Goal: Transaction & Acquisition: Purchase product/service

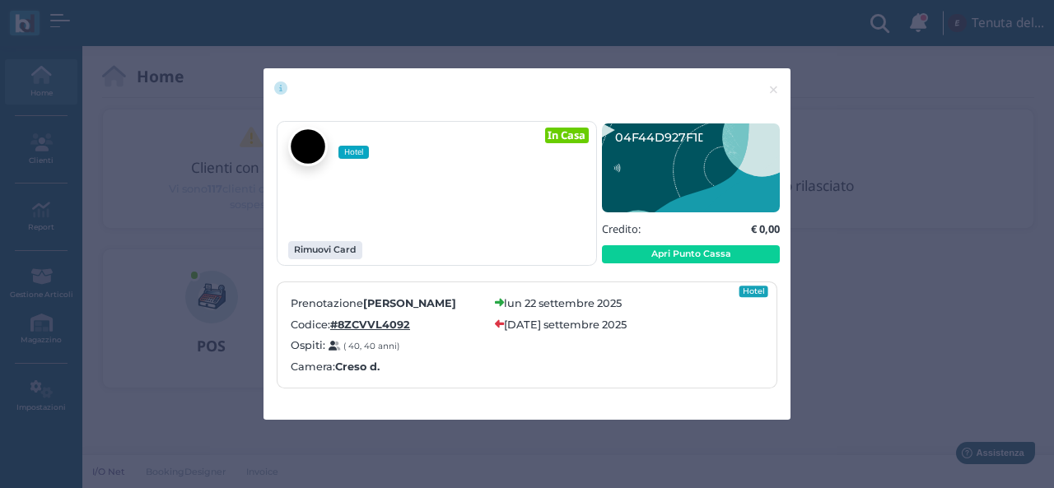
click at [881, 65] on div "× close Hotel In Casa Rimuovi Card" at bounding box center [527, 244] width 1054 height 488
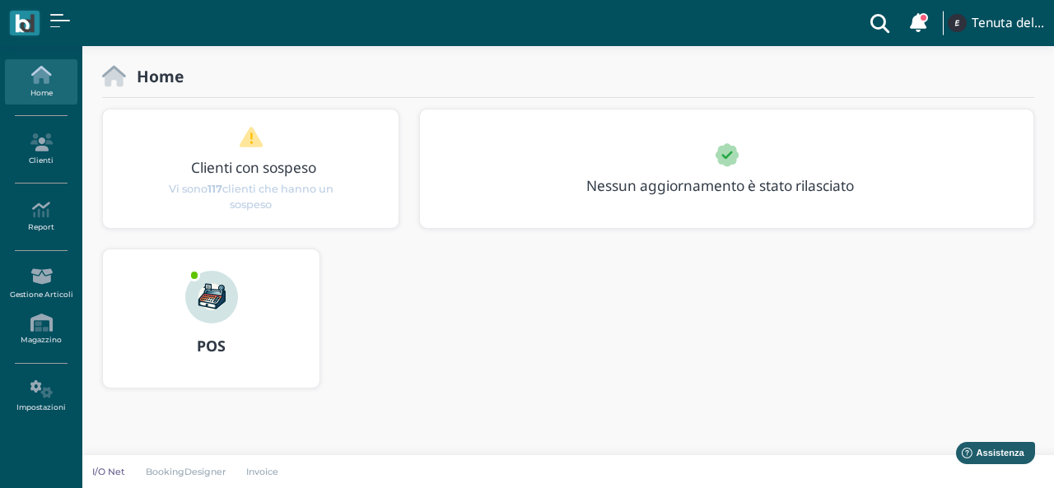
click at [43, 93] on link "Home" at bounding box center [41, 81] width 72 height 45
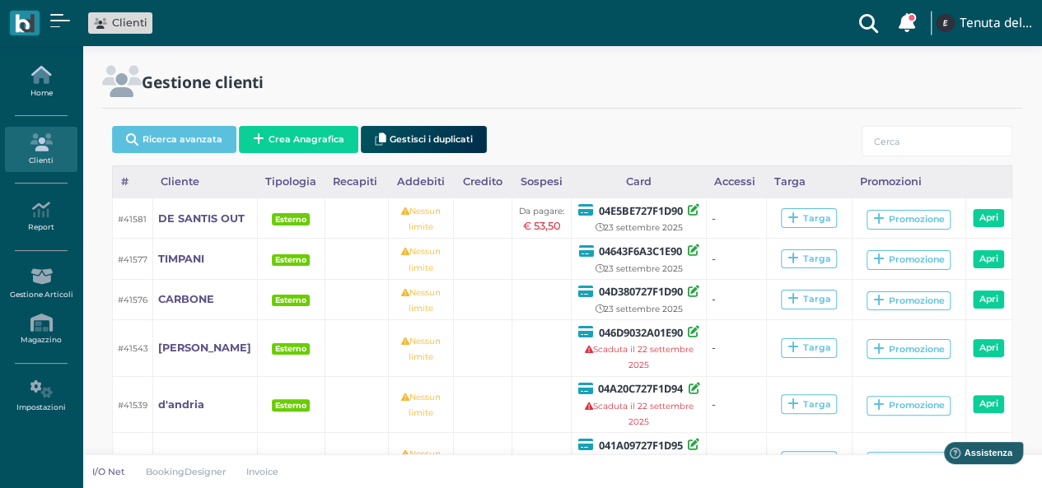
click at [59, 82] on icon at bounding box center [41, 75] width 72 height 18
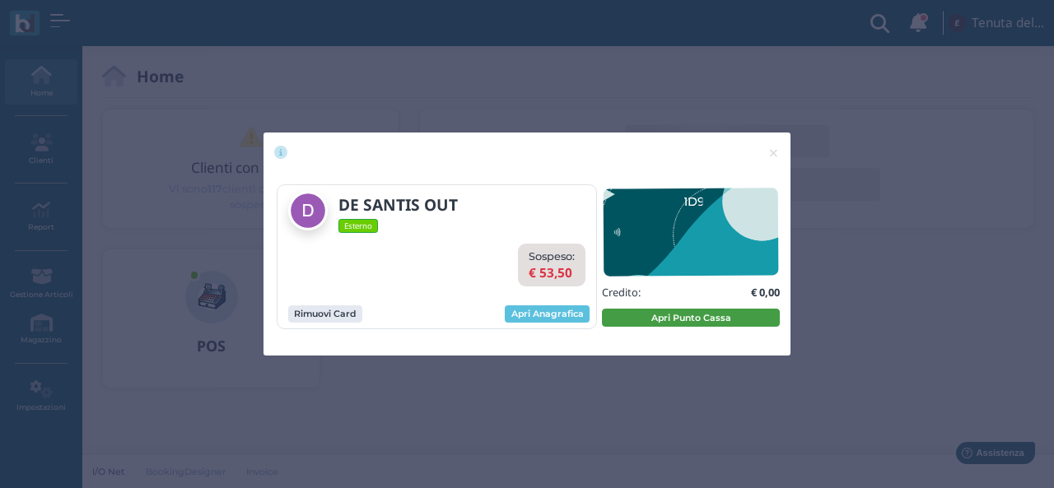
click at [646, 316] on button "Apri Punto Cassa" at bounding box center [691, 318] width 178 height 18
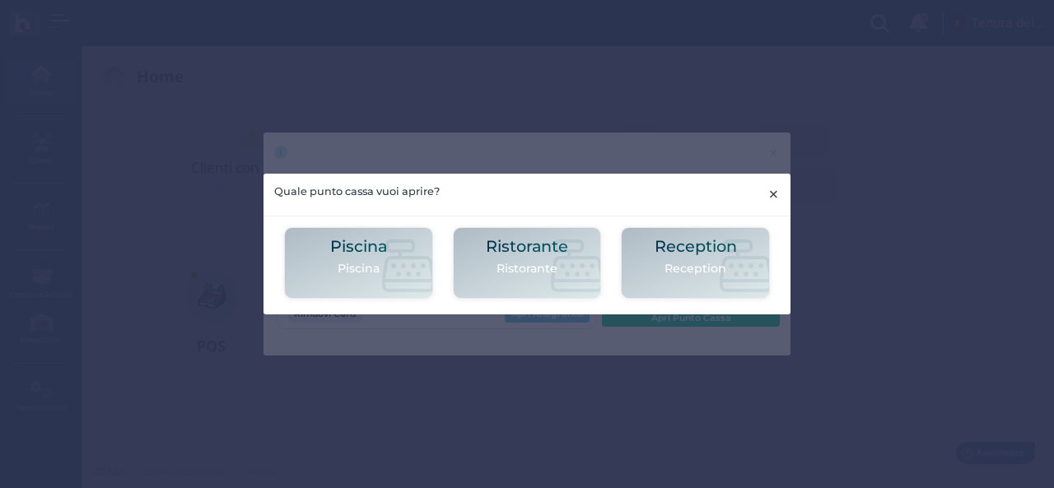
click at [774, 192] on span "×" at bounding box center [773, 194] width 12 height 21
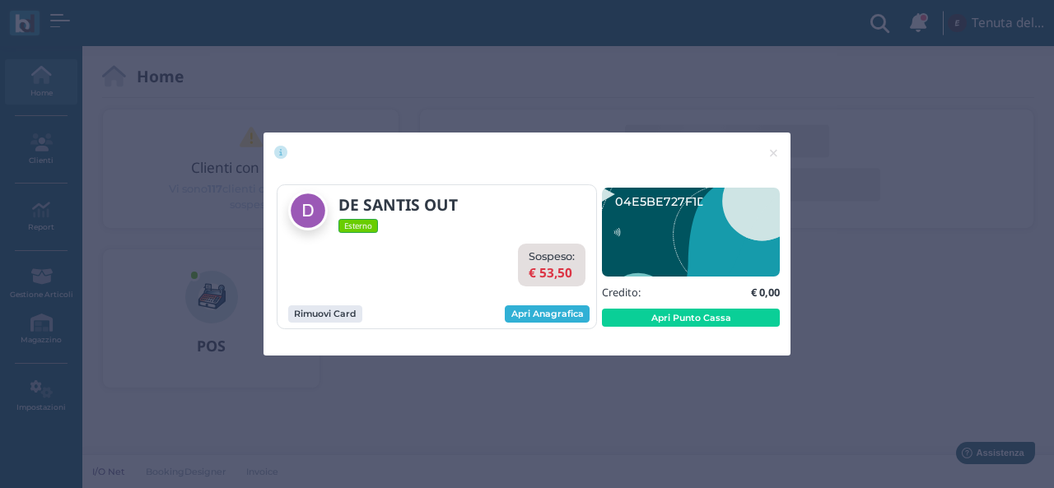
click at [563, 312] on link "Apri Anagrafica" at bounding box center [547, 315] width 85 height 18
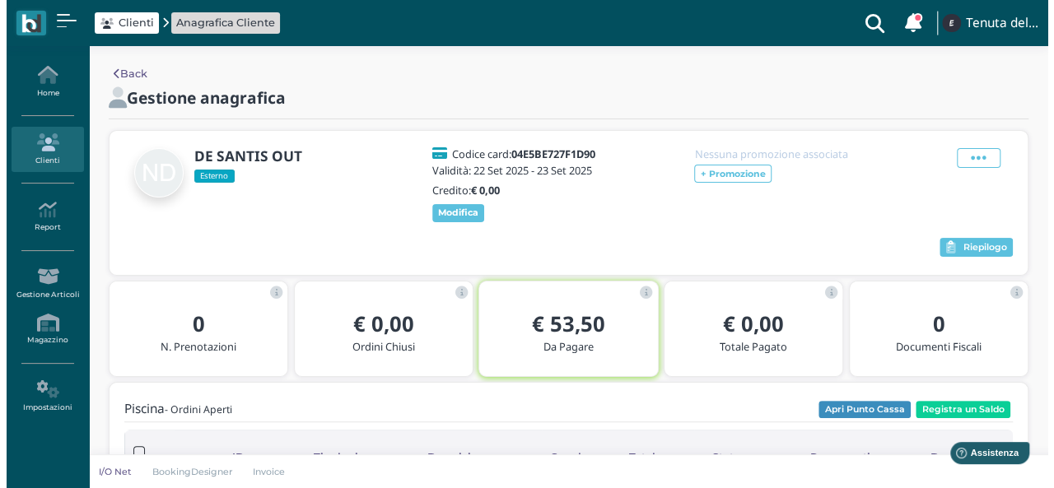
scroll to position [165, 0]
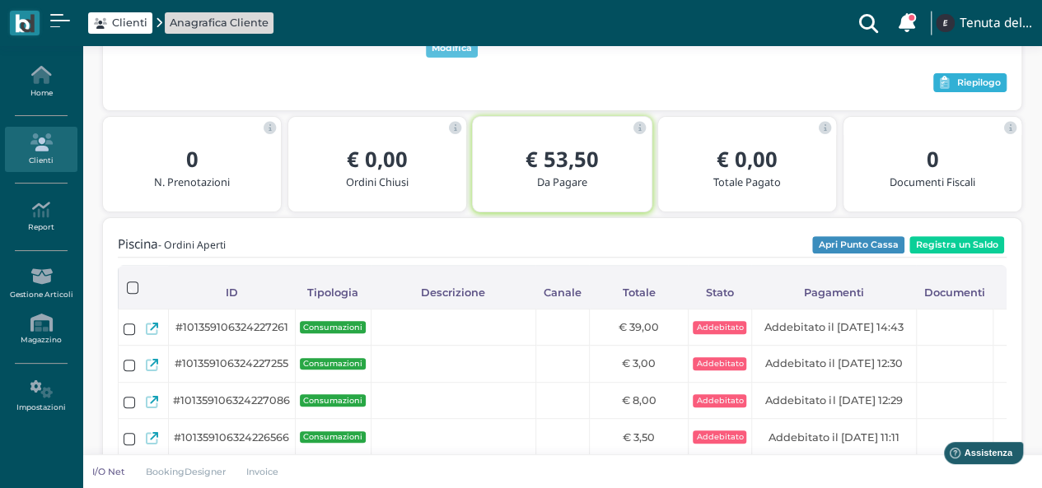
click at [970, 80] on span "Riepilogo" at bounding box center [979, 83] width 44 height 12
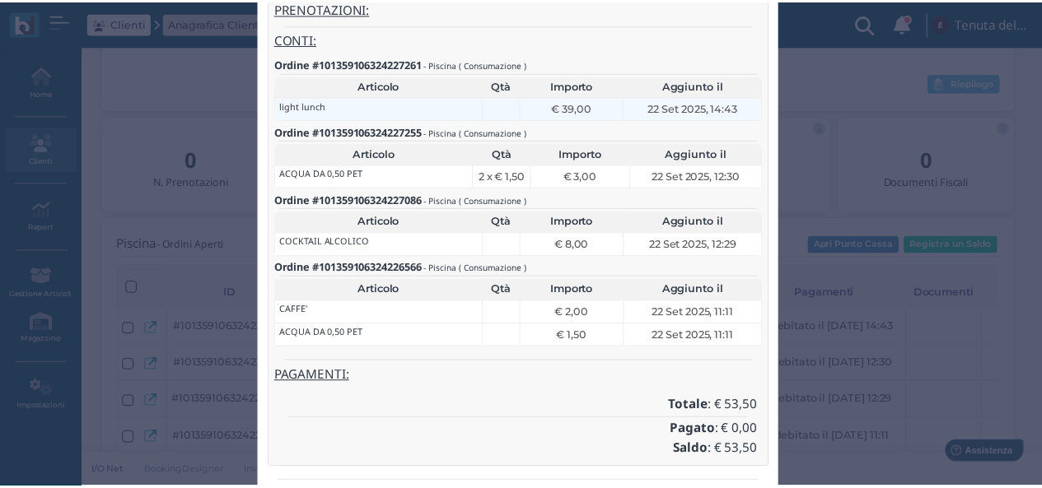
scroll to position [0, 0]
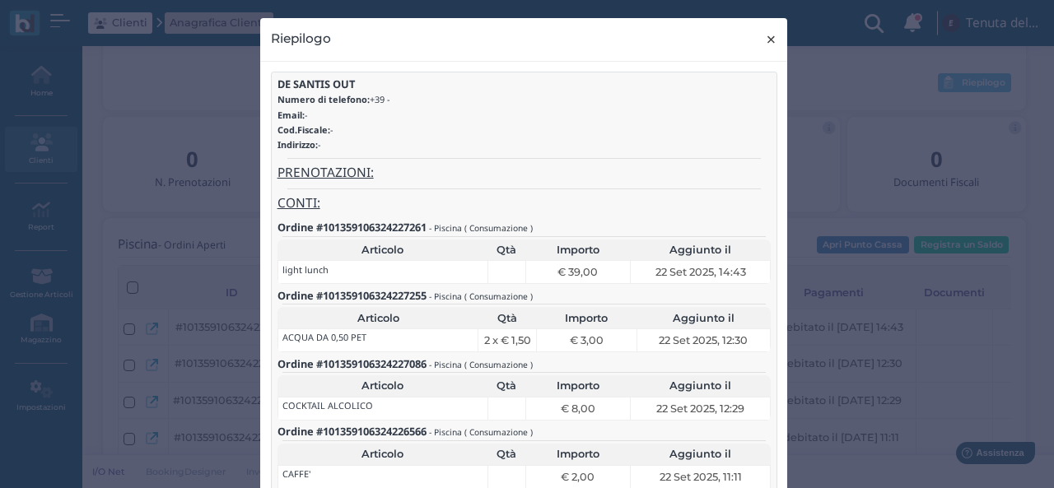
click at [766, 45] on span "×" at bounding box center [771, 39] width 12 height 21
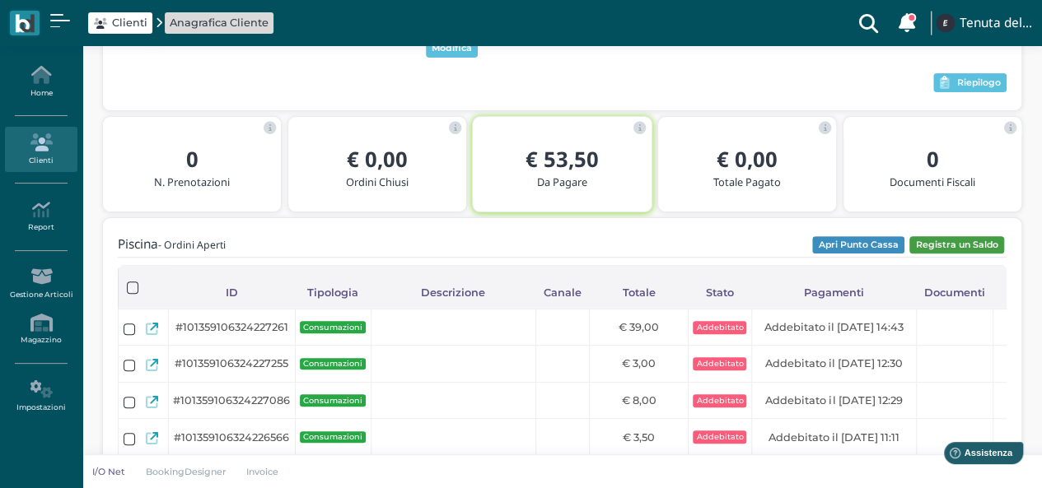
click at [951, 244] on button "Registra un Saldo" at bounding box center [956, 245] width 95 height 18
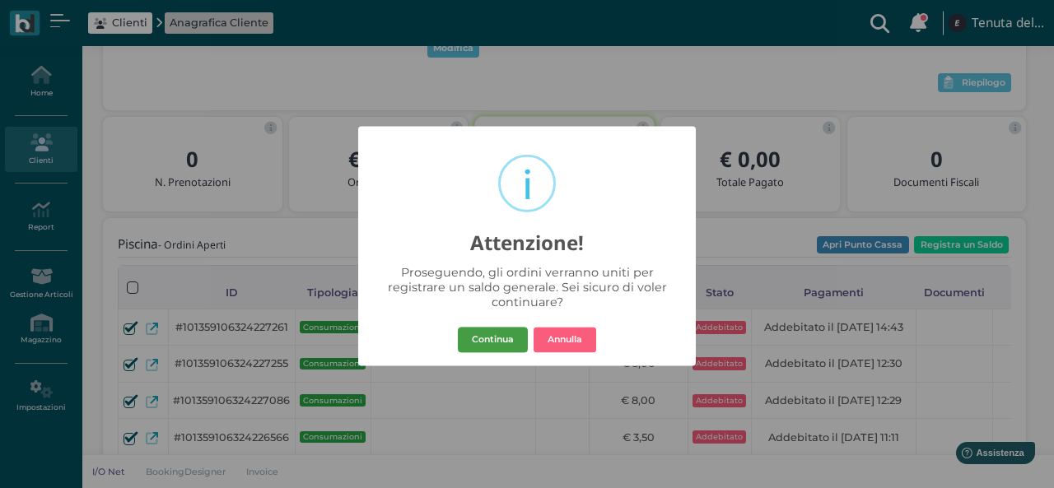
click at [495, 343] on button "Continua" at bounding box center [493, 340] width 70 height 26
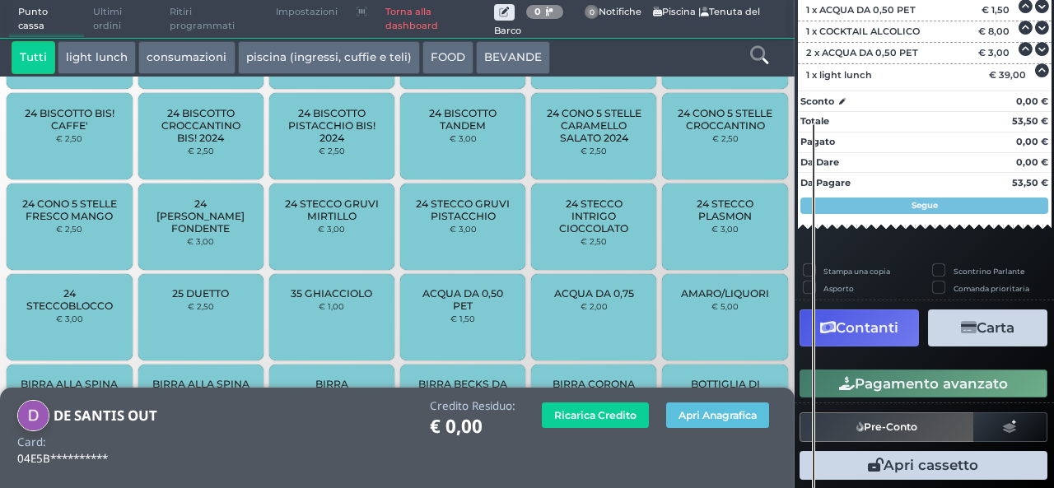
scroll to position [236, 0]
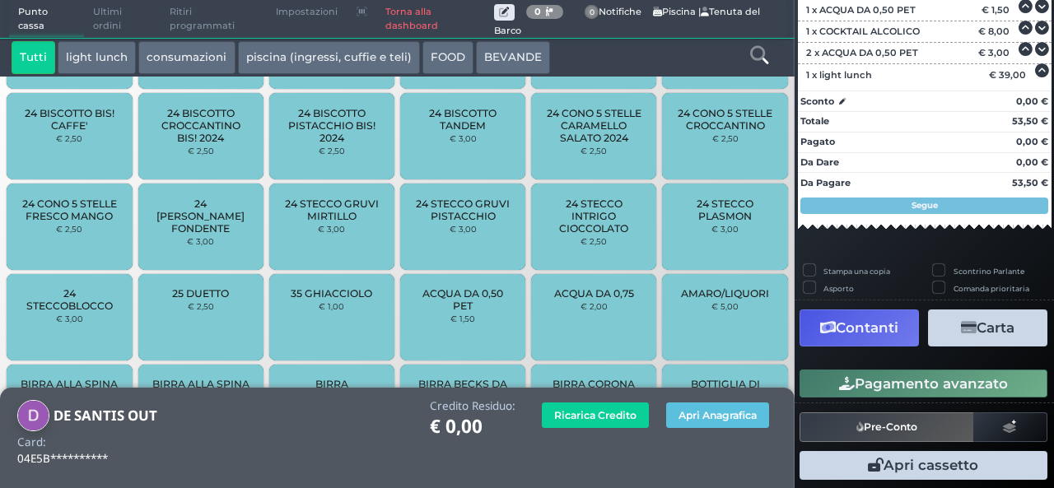
click at [1005, 330] on button "Carta" at bounding box center [987, 328] width 119 height 37
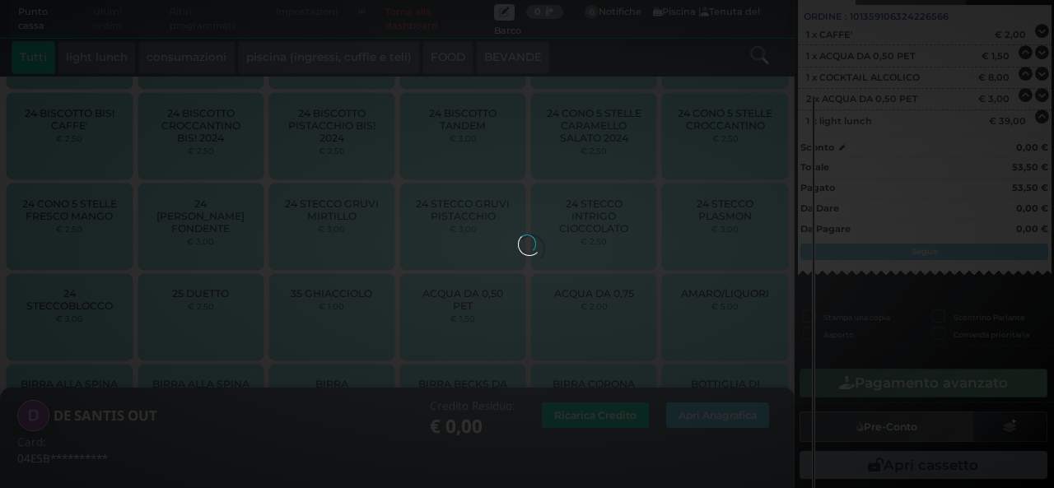
scroll to position [168, 0]
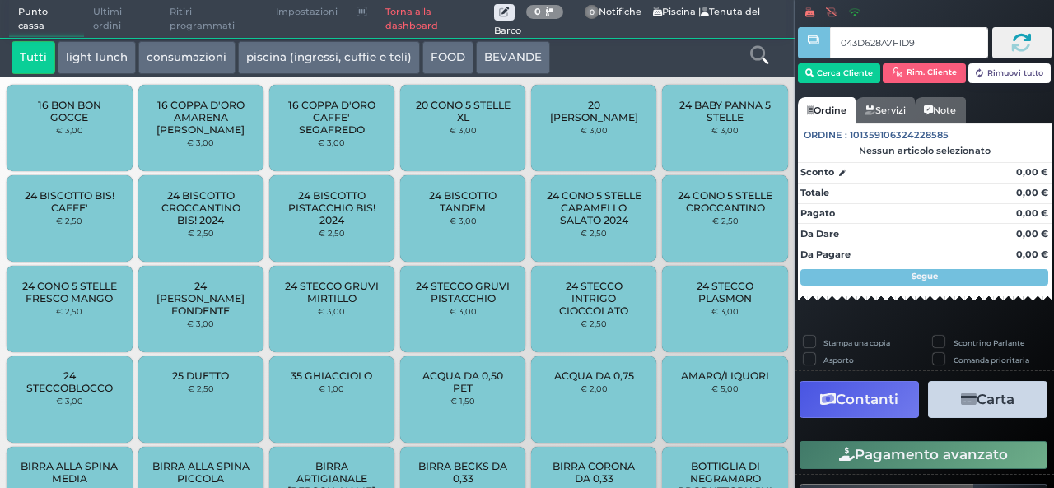
type input "043D628A7F1D91"
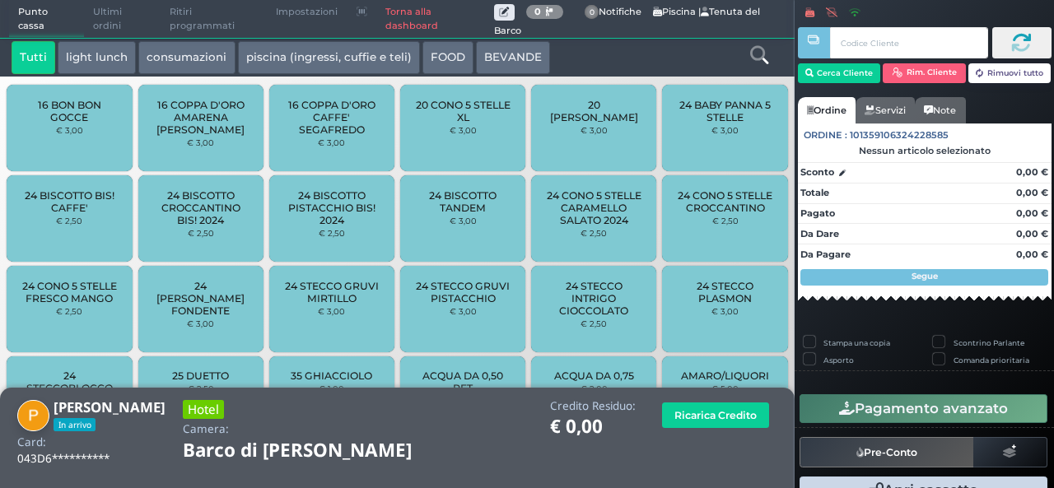
click at [412, 16] on link "Torna alla dashboard" at bounding box center [435, 19] width 118 height 37
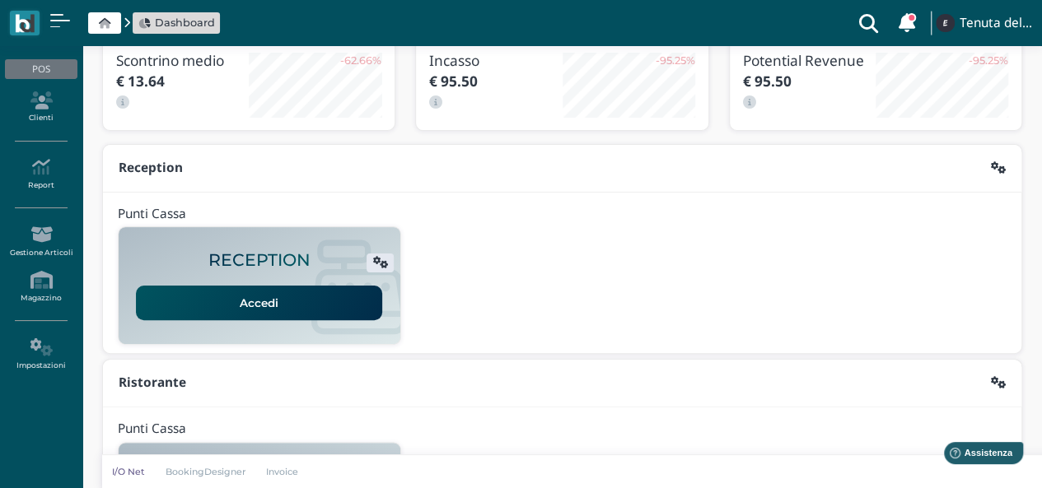
click at [250, 291] on link "Accedi" at bounding box center [259, 303] width 246 height 35
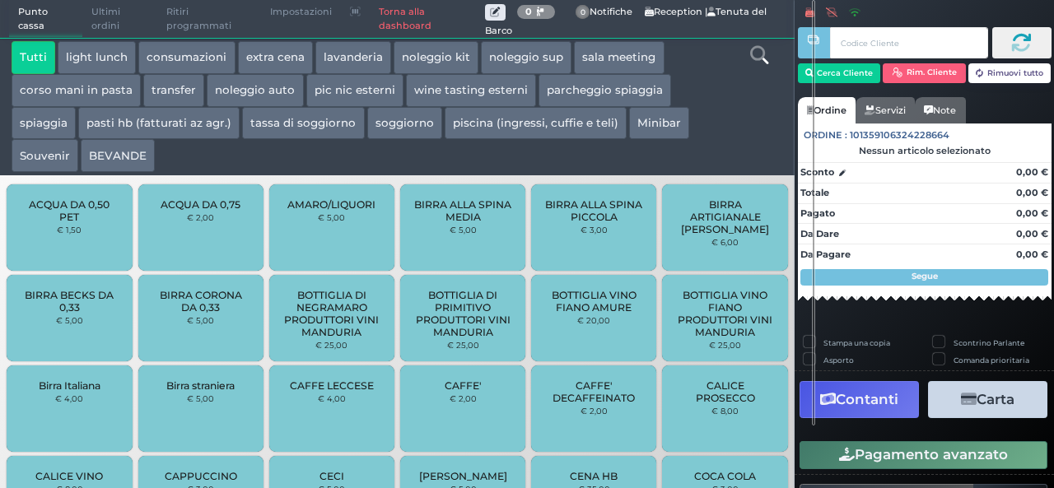
scroll to position [235, 0]
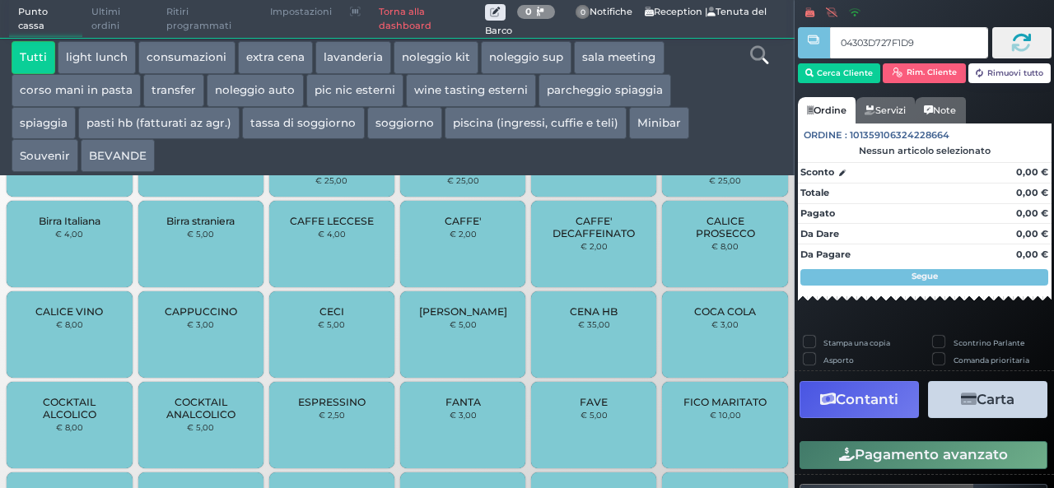
type input "04303D727F1D95"
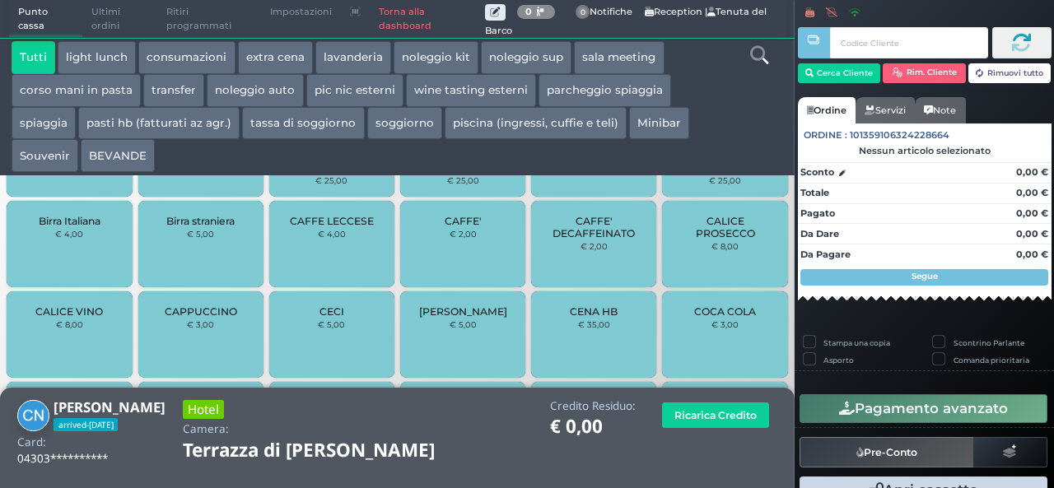
click at [760, 54] on icon at bounding box center [759, 55] width 18 height 18
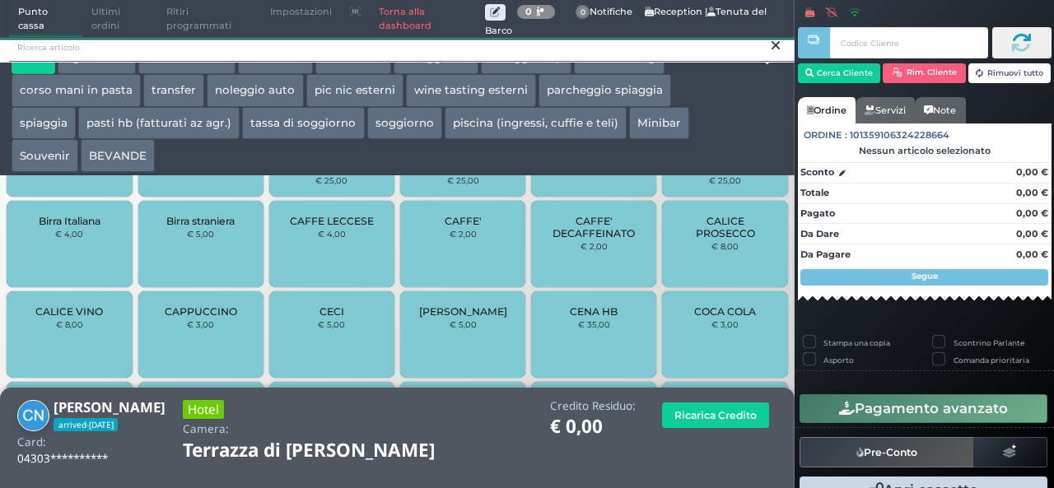
scroll to position [0, 0]
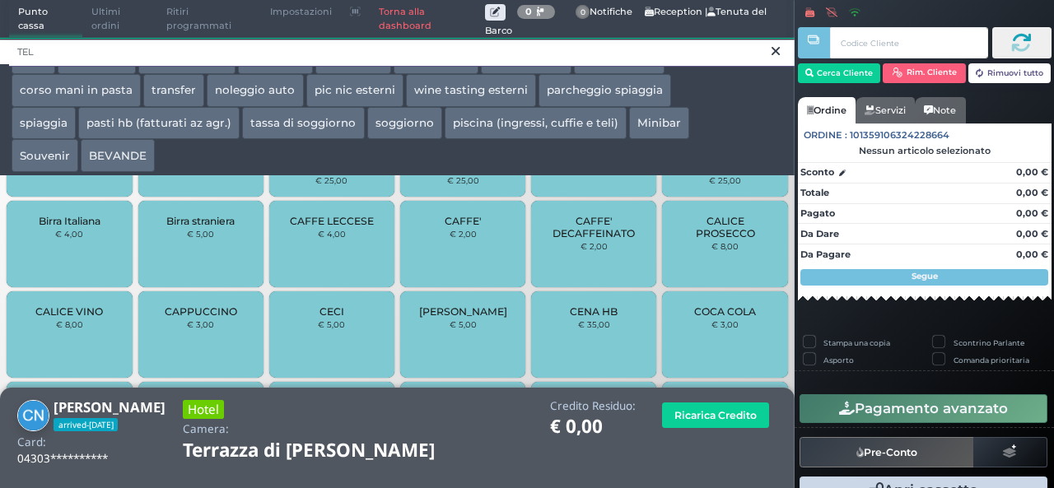
type input "TELI"
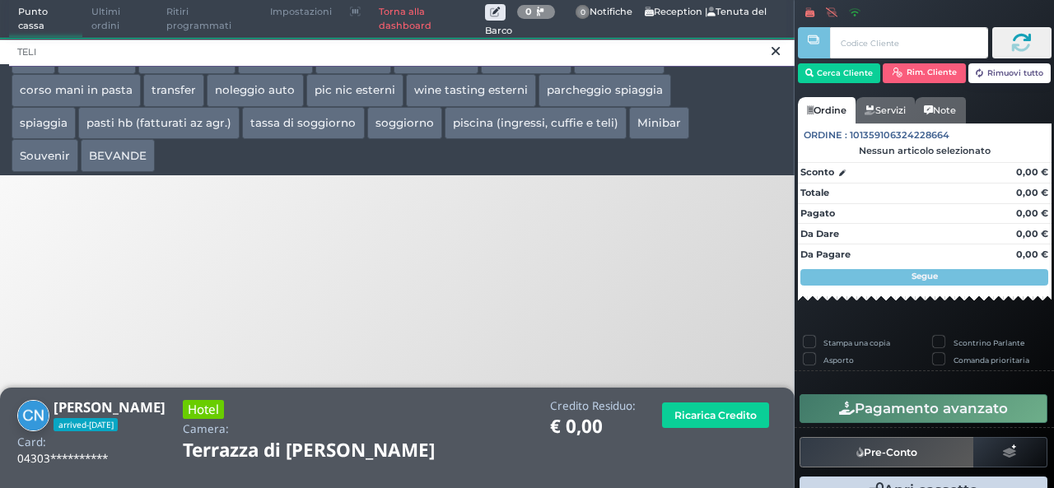
drag, startPoint x: 88, startPoint y: 51, endPoint x: 0, endPoint y: 52, distance: 88.1
click at [0, 52] on div "TELI" at bounding box center [397, 51] width 795 height 26
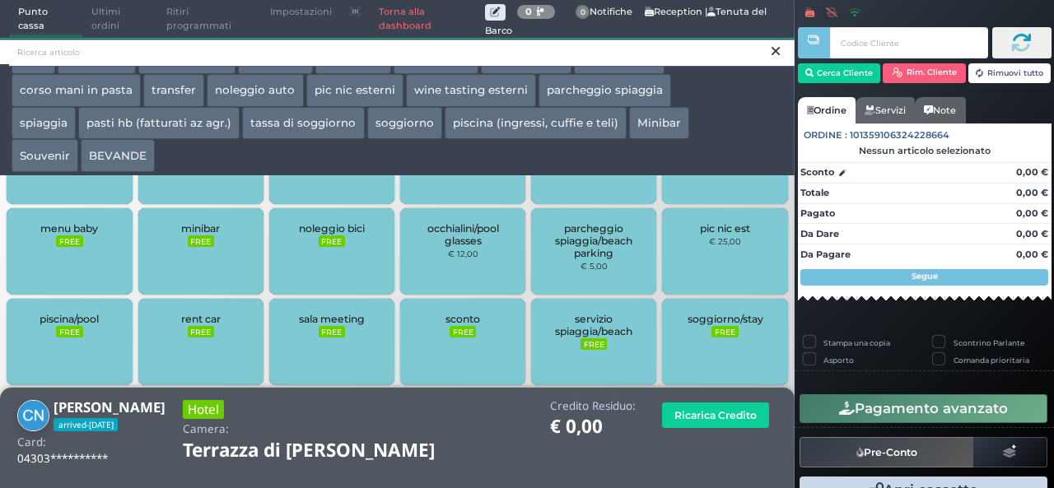
scroll to position [1776, 0]
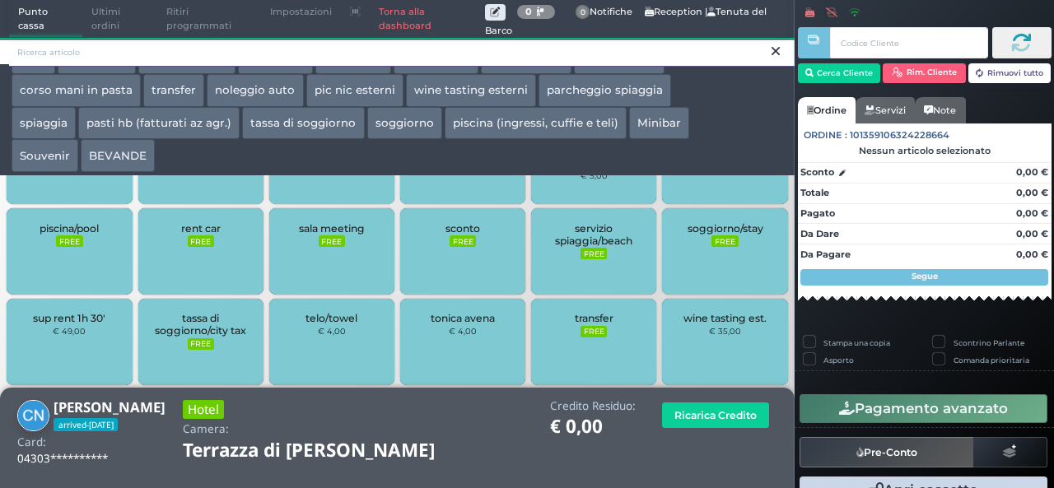
click at [124, 56] on input "search" at bounding box center [402, 52] width 786 height 29
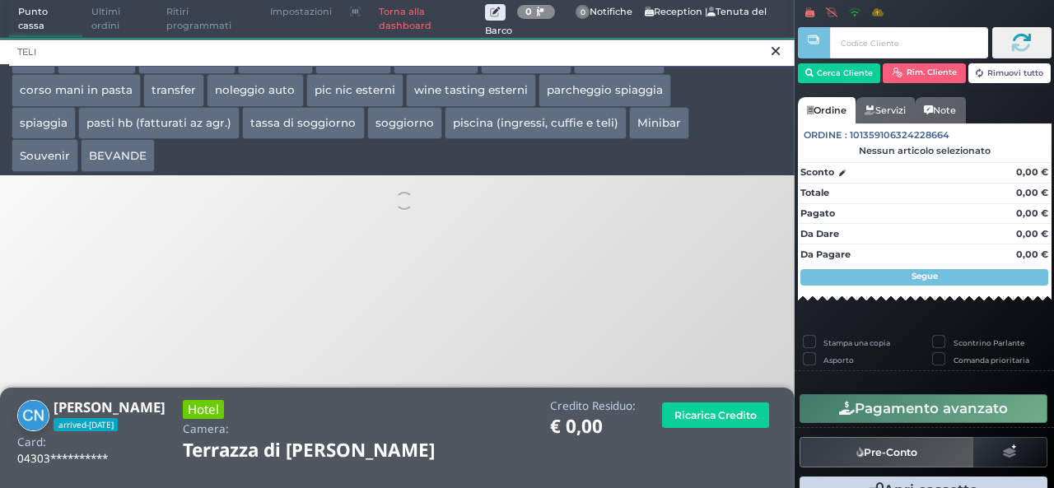
scroll to position [0, 0]
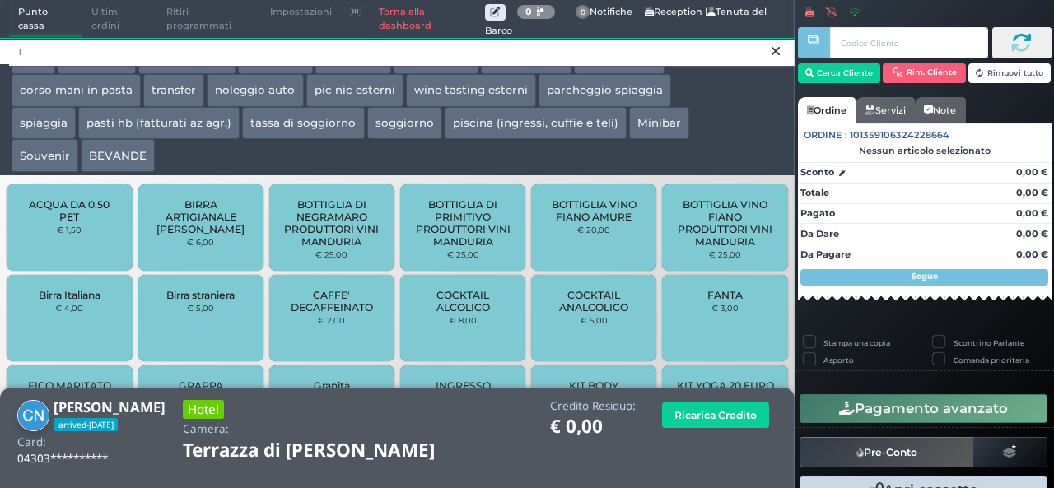
type input "T"
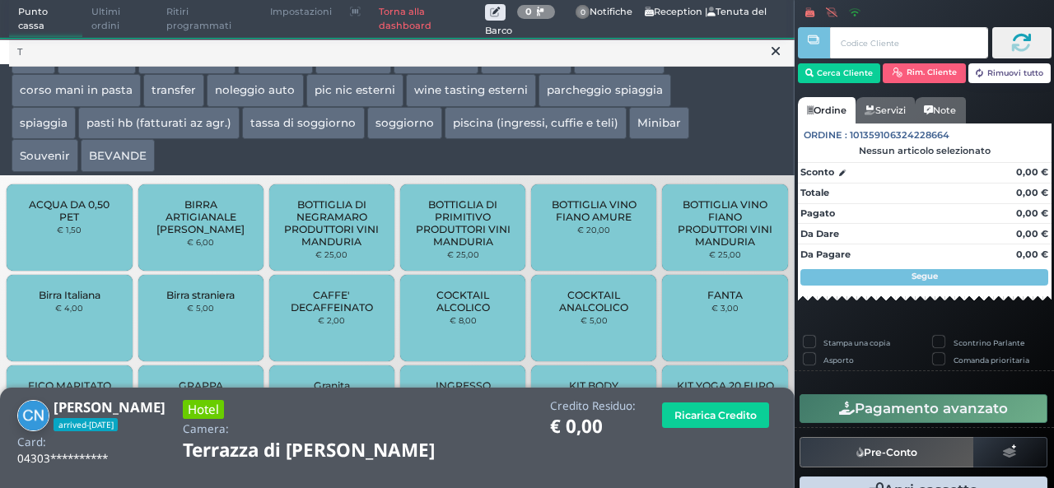
click at [456, 84] on button "wine tasting esterni" at bounding box center [471, 90] width 130 height 33
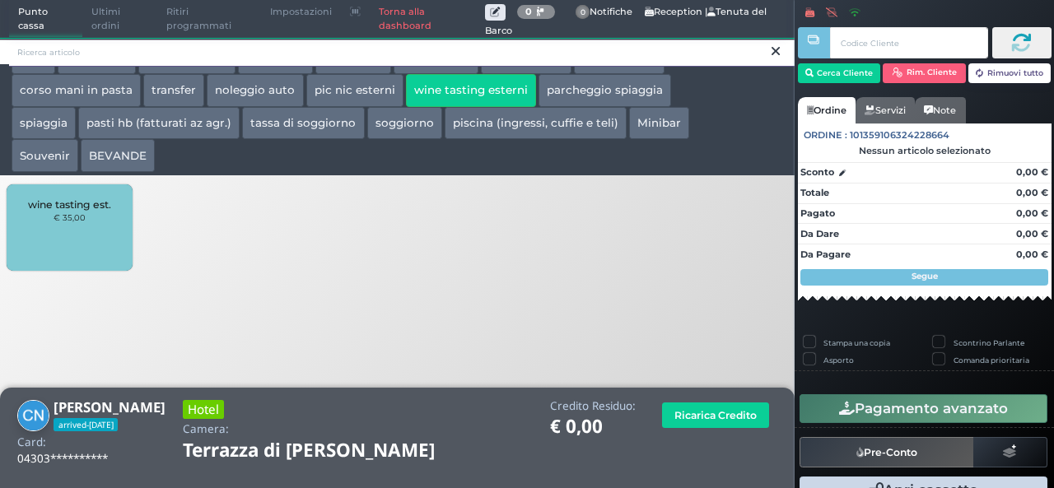
click at [545, 62] on input "search" at bounding box center [402, 52] width 786 height 29
click at [119, 54] on input "search" at bounding box center [402, 52] width 786 height 29
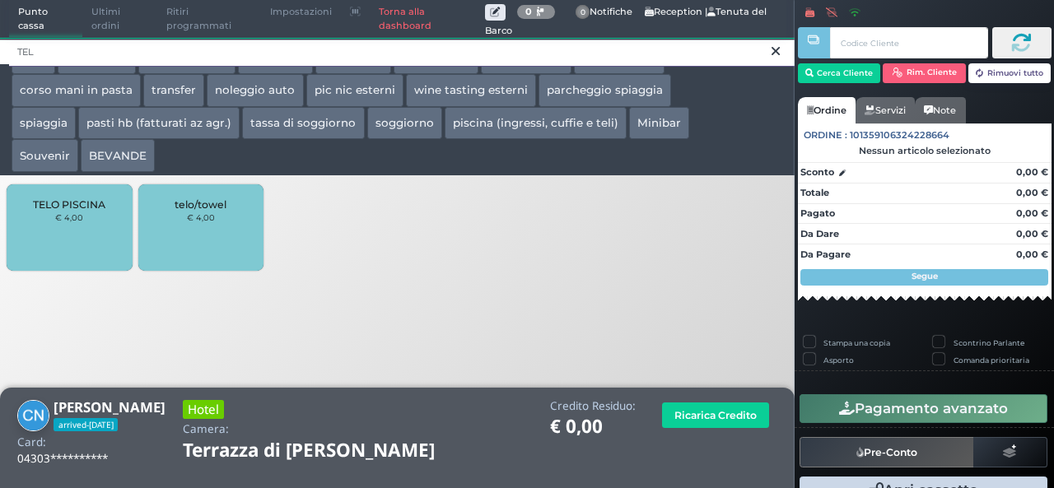
type input "TEL"
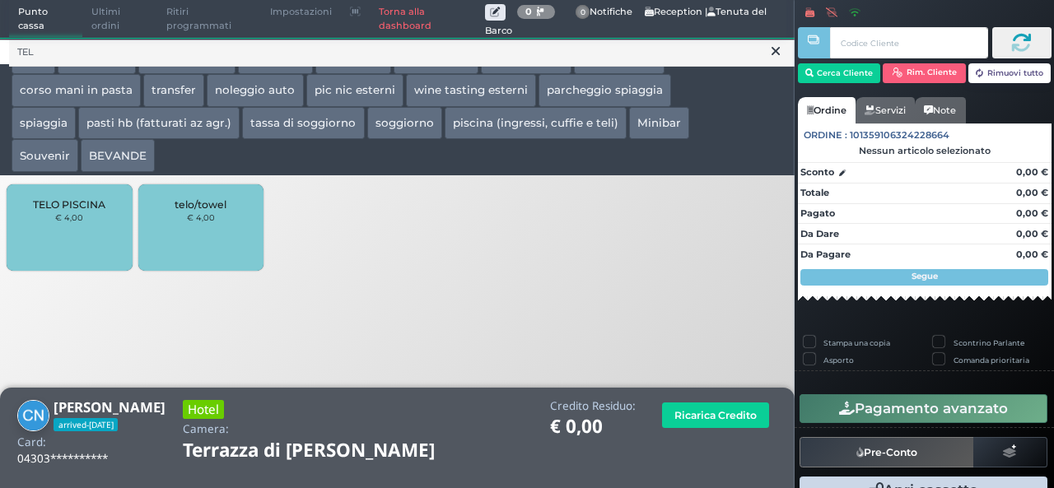
click at [211, 220] on small "€ 4,00" at bounding box center [201, 217] width 28 height 10
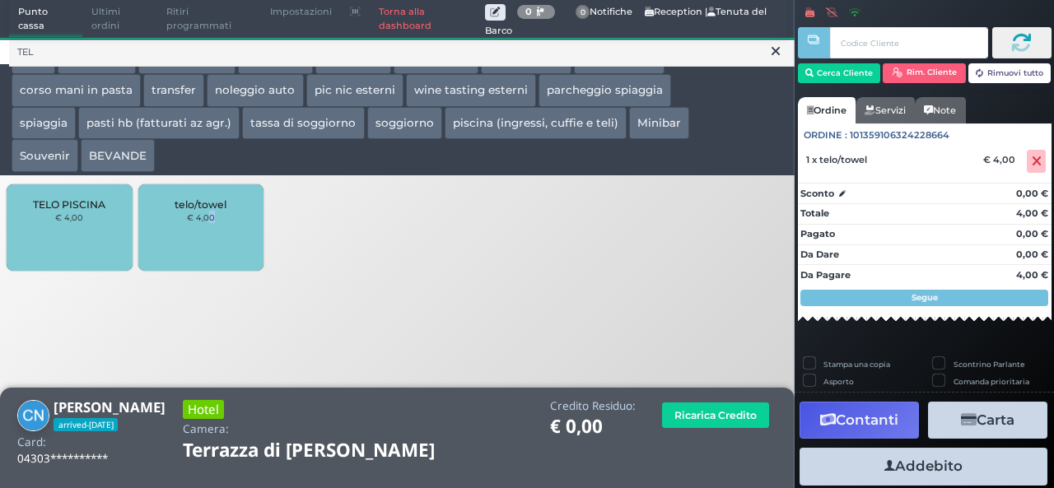
click at [222, 231] on div "telo/towel € 4,00" at bounding box center [200, 227] width 125 height 86
drag, startPoint x: 910, startPoint y: 480, endPoint x: 902, endPoint y: 474, distance: 10.1
click at [910, 482] on button "Addebito" at bounding box center [924, 466] width 248 height 37
